Goal: Obtain resource: Obtain resource

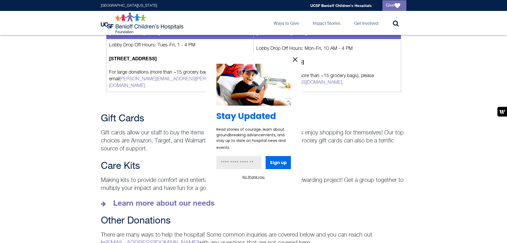
scroll to position [710, 0]
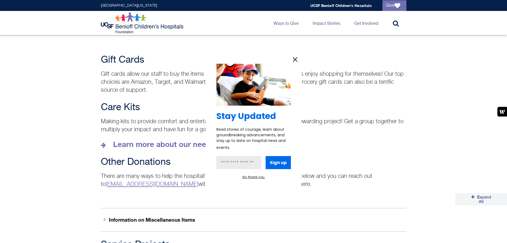
drag, startPoint x: 69, startPoint y: 99, endPoint x: 79, endPoint y: 110, distance: 14.7
click at [69, 99] on div at bounding box center [253, 121] width 507 height 243
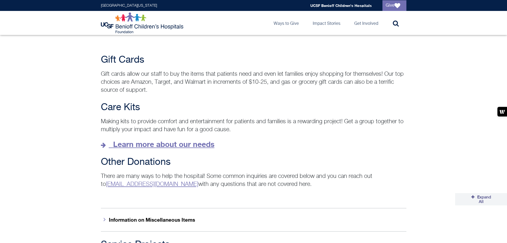
click at [132, 140] on strong "Learn more about our needs" at bounding box center [163, 144] width 101 height 9
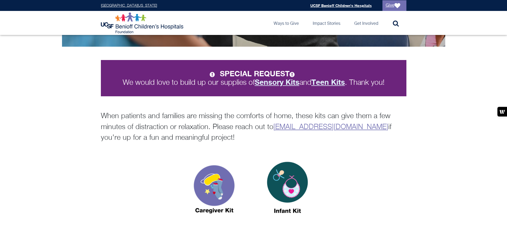
scroll to position [89, 0]
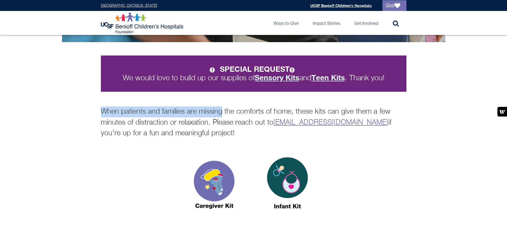
drag, startPoint x: 101, startPoint y: 111, endPoint x: 219, endPoint y: 114, distance: 118.0
click at [219, 114] on p "When patients and families are missing the comforts of home, these kits can giv…" at bounding box center [254, 122] width 306 height 32
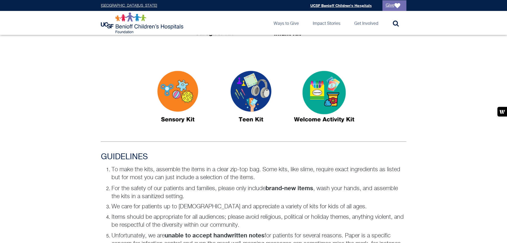
scroll to position [266, 0]
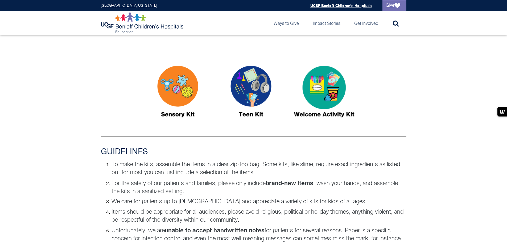
click at [190, 112] on img at bounding box center [178, 93] width 67 height 77
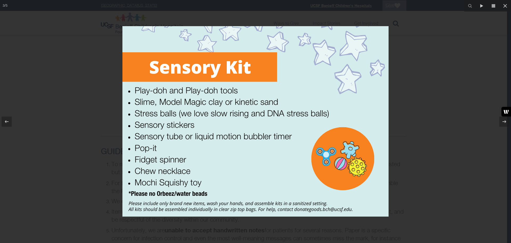
click at [71, 145] on div at bounding box center [255, 121] width 511 height 243
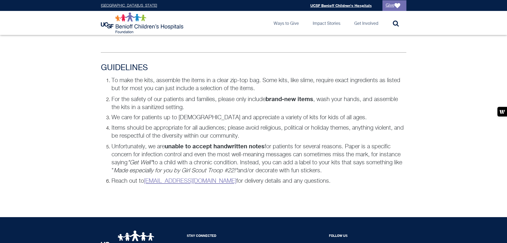
scroll to position [355, 0]
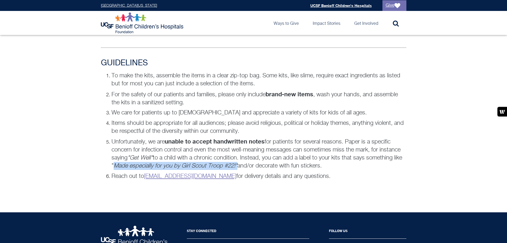
drag, startPoint x: 121, startPoint y: 164, endPoint x: 248, endPoint y: 163, distance: 126.5
click at [248, 163] on p "Unfortunately, we are unable to accept handwritten notes for patients for sever…" at bounding box center [259, 153] width 295 height 32
copy p "" Made especially for you by Girl Scout Troop #22!""
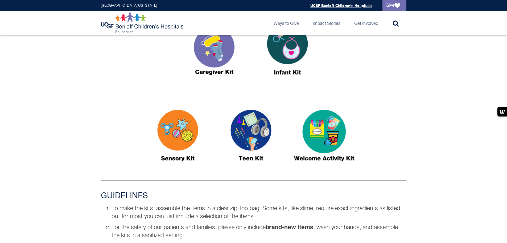
scroll to position [224, 0]
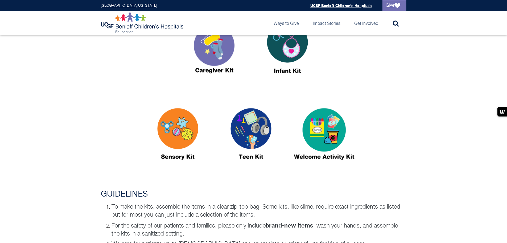
click at [180, 138] on img at bounding box center [178, 136] width 67 height 77
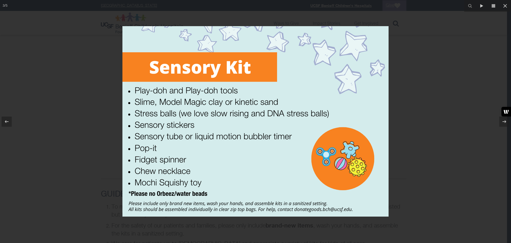
click at [116, 108] on div at bounding box center [255, 121] width 511 height 243
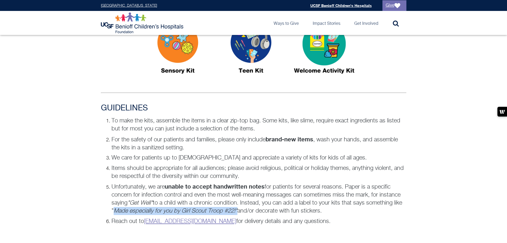
scroll to position [313, 0]
